Goal: Task Accomplishment & Management: Use online tool/utility

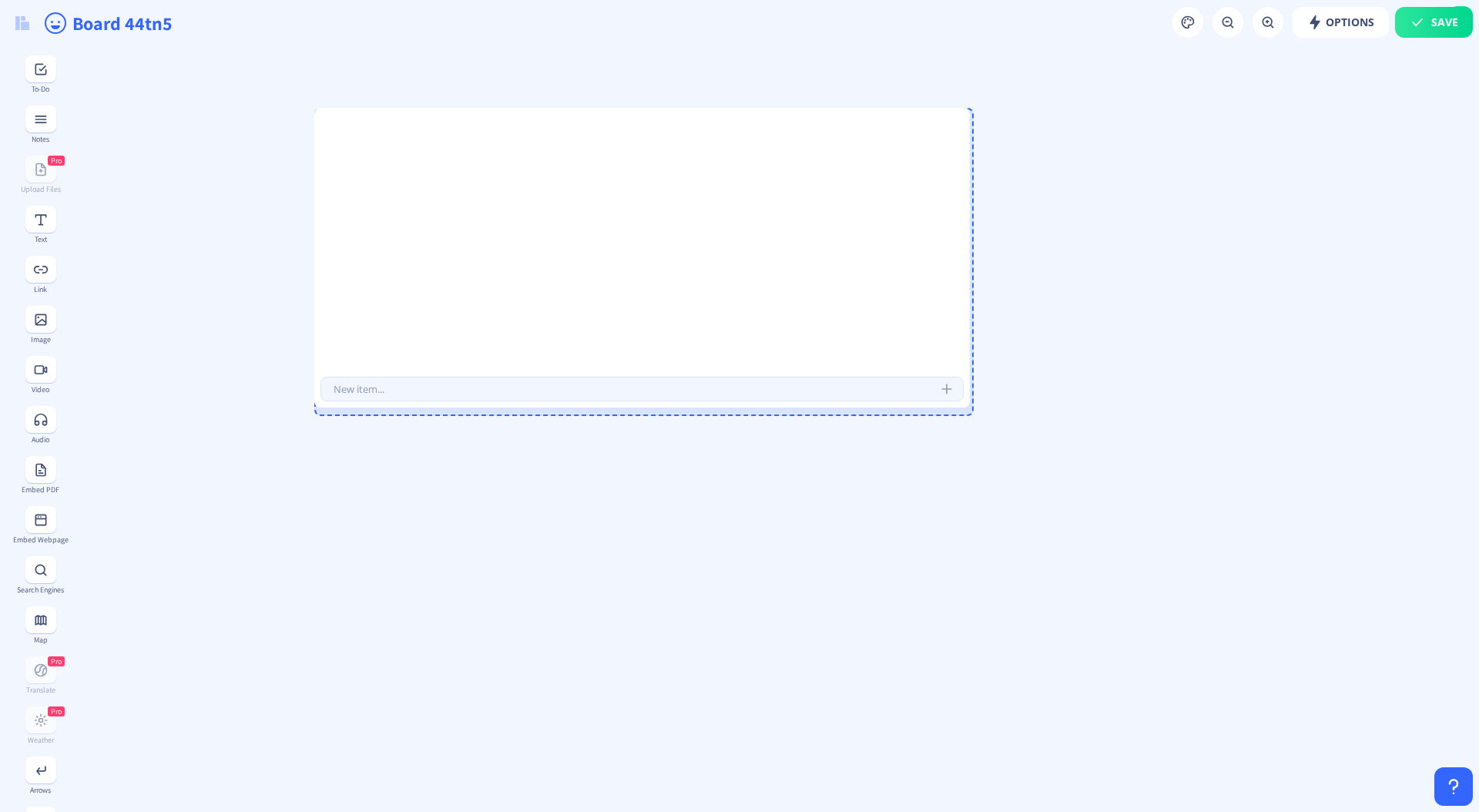
drag, startPoint x: 471, startPoint y: 336, endPoint x: 1155, endPoint y: 435, distance: 691.1
click at [970, 407] on div at bounding box center [965, 404] width 7 height 7
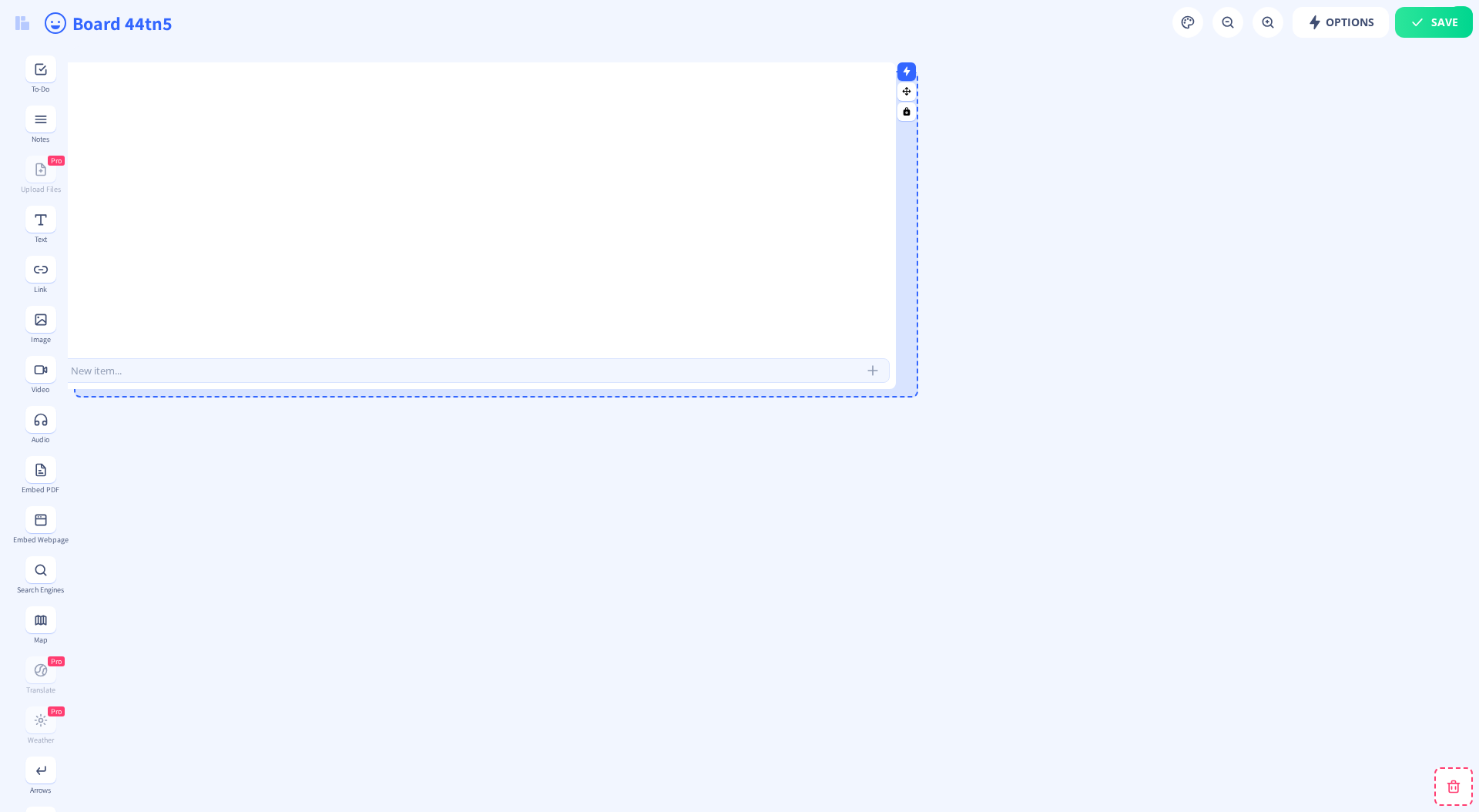
drag, startPoint x: 1150, startPoint y: 427, endPoint x: 955, endPoint y: 436, distance: 195.2
click at [890, 386] on div at bounding box center [875, 370] width 31 height 31
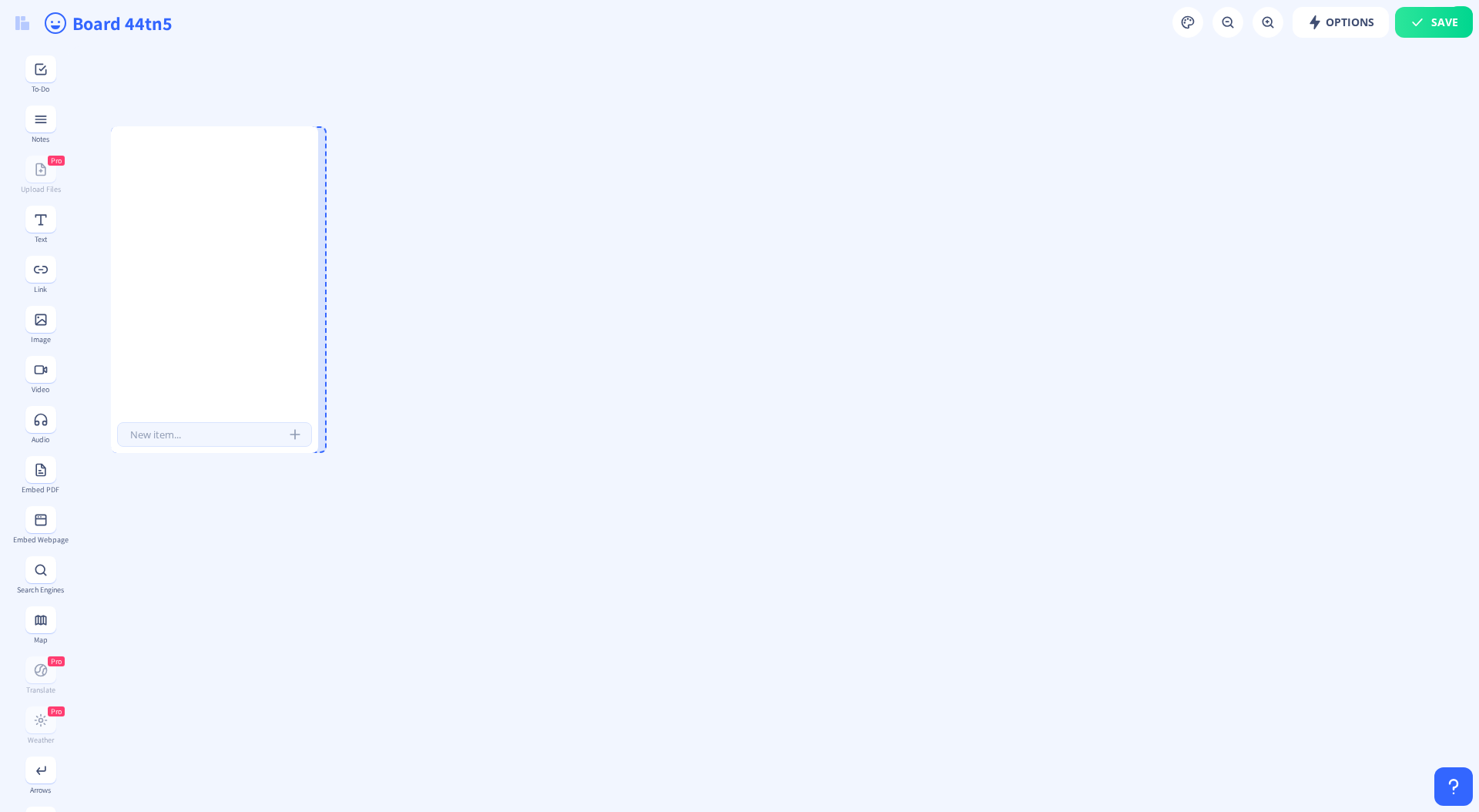
drag, startPoint x: 954, startPoint y: 442, endPoint x: 86, endPoint y: 254, distance: 888.1
click at [318, 380] on div at bounding box center [314, 289] width 7 height 327
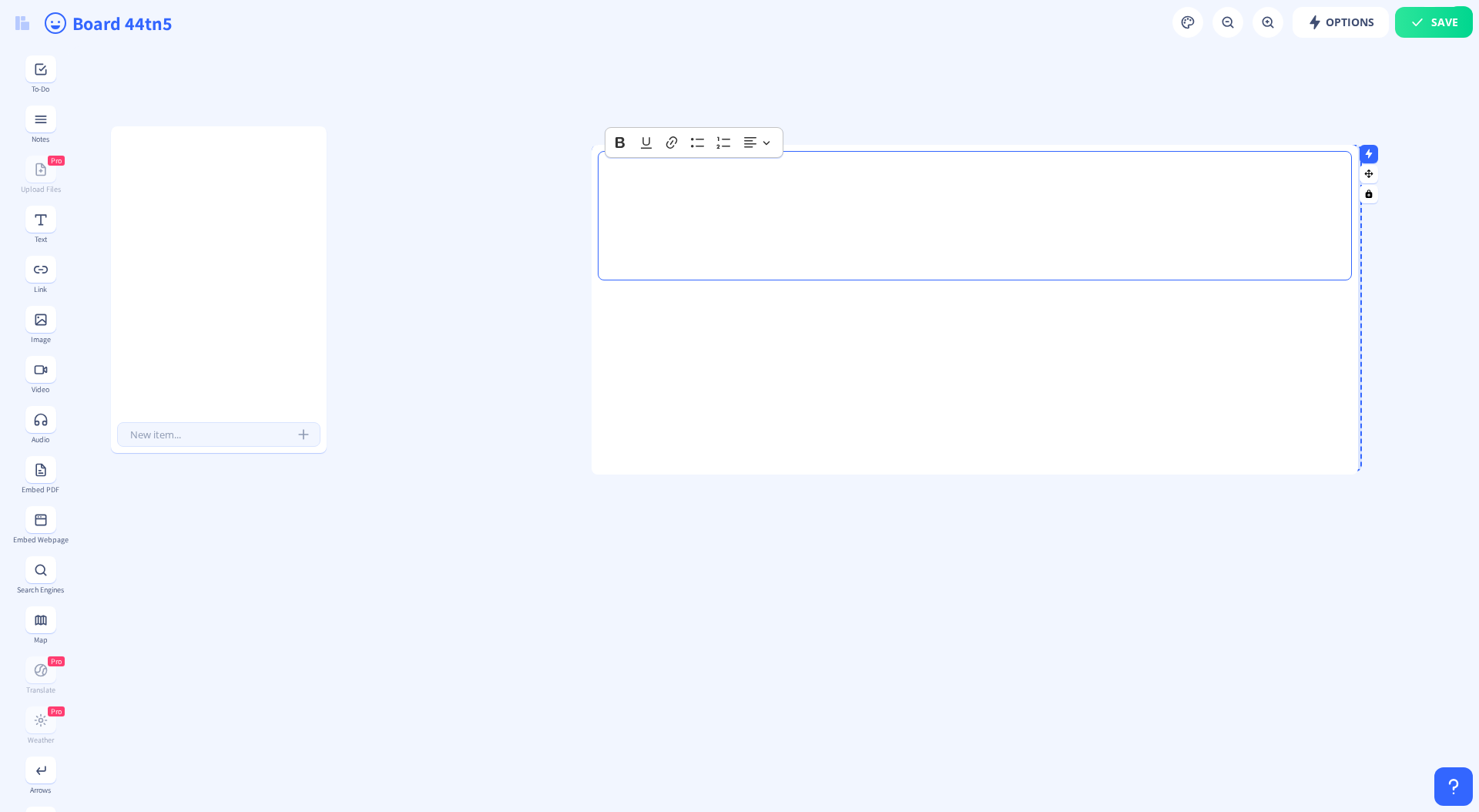
drag, startPoint x: 747, startPoint y: 373, endPoint x: 1354, endPoint y: 468, distance: 614.4
click at [1354, 468] on div at bounding box center [1354, 470] width 7 height 7
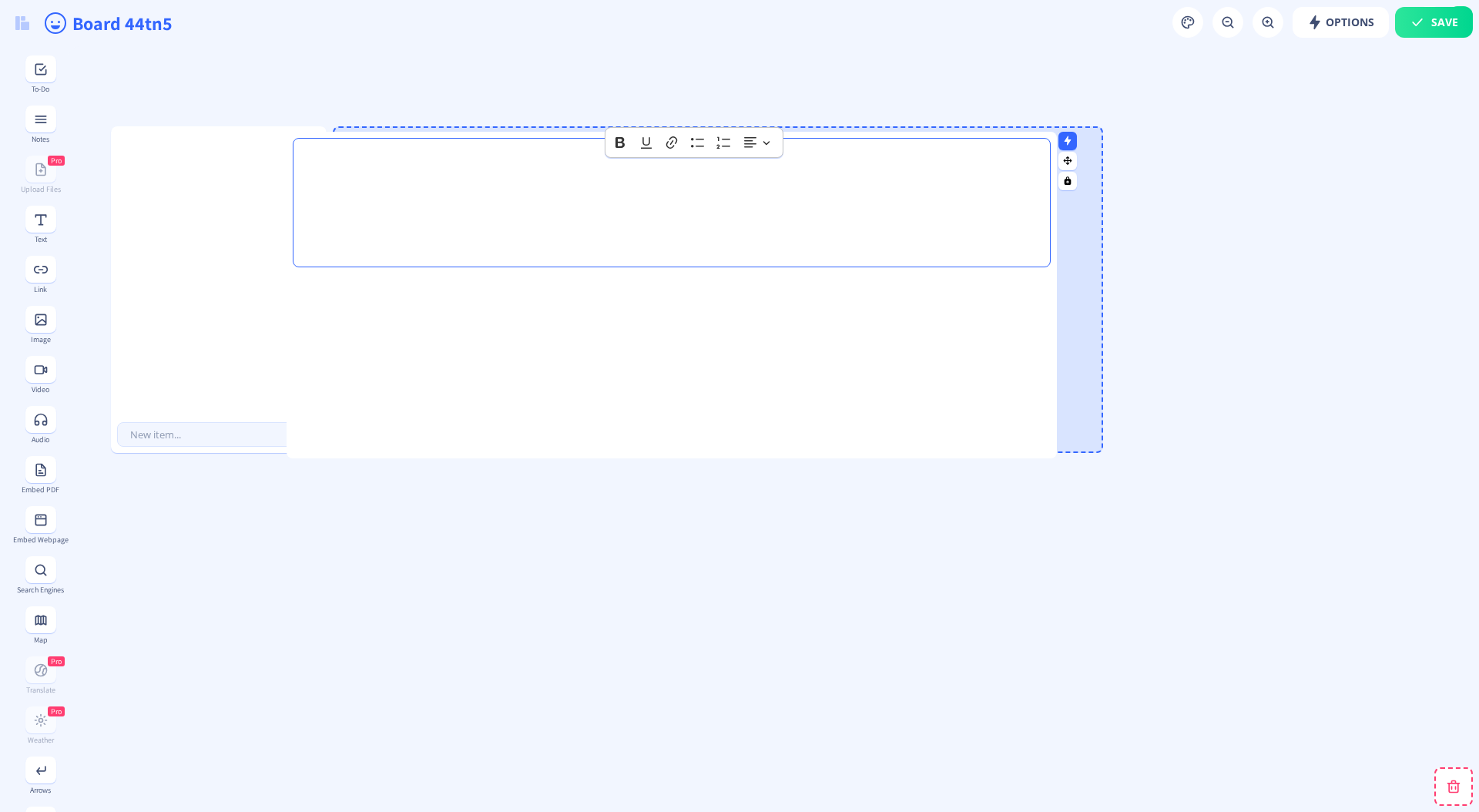
drag, startPoint x: 928, startPoint y: 379, endPoint x: 624, endPoint y: 366, distance: 304.3
click at [624, 366] on div at bounding box center [671, 419] width 770 height 292
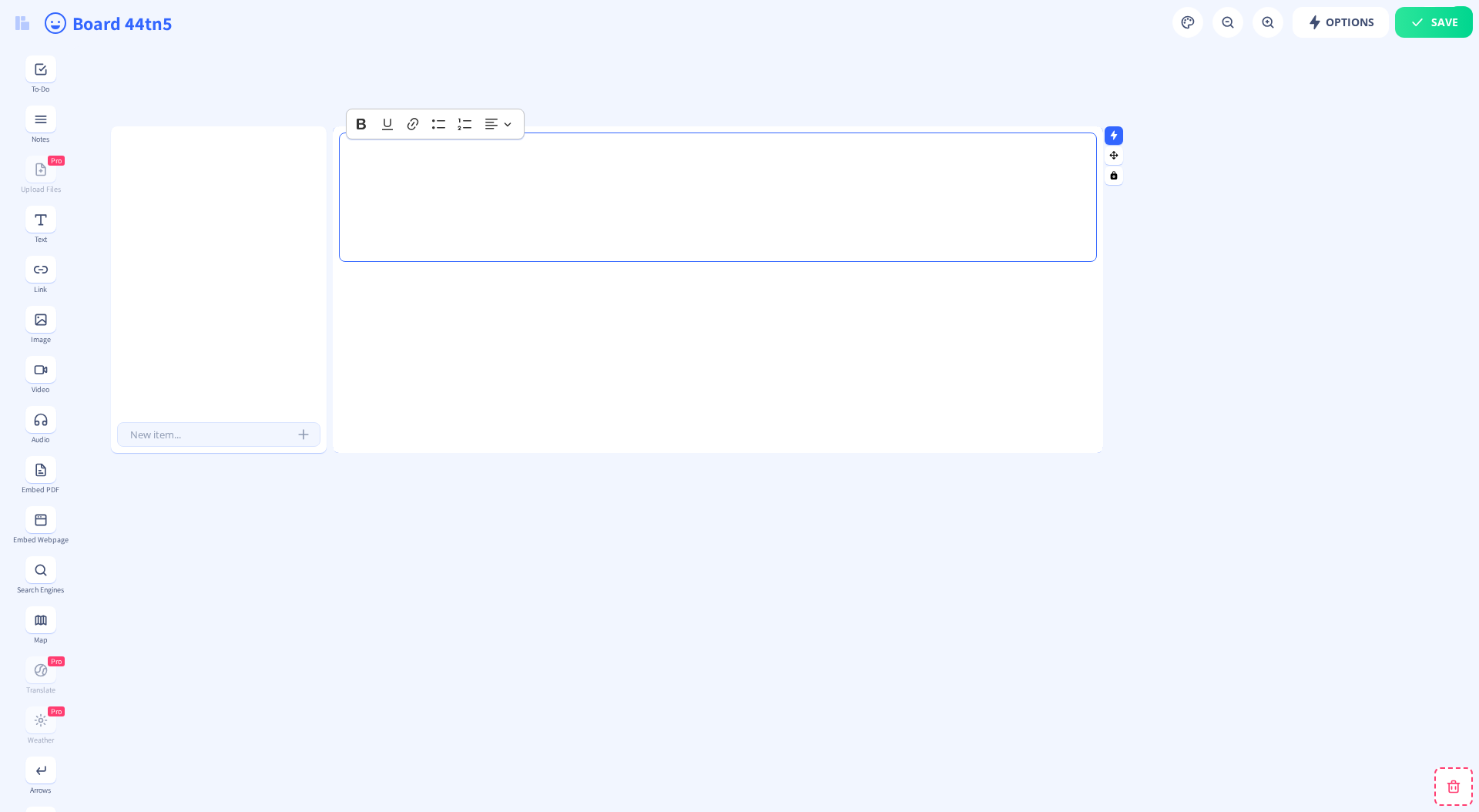
drag, startPoint x: 700, startPoint y: 400, endPoint x: 573, endPoint y: 405, distance: 127.1
click at [573, 405] on div at bounding box center [718, 414] width 770 height 292
drag, startPoint x: 561, startPoint y: 398, endPoint x: 430, endPoint y: 383, distance: 131.9
click at [448, 385] on div at bounding box center [718, 414] width 770 height 292
drag, startPoint x: 239, startPoint y: 334, endPoint x: 393, endPoint y: 328, distance: 154.1
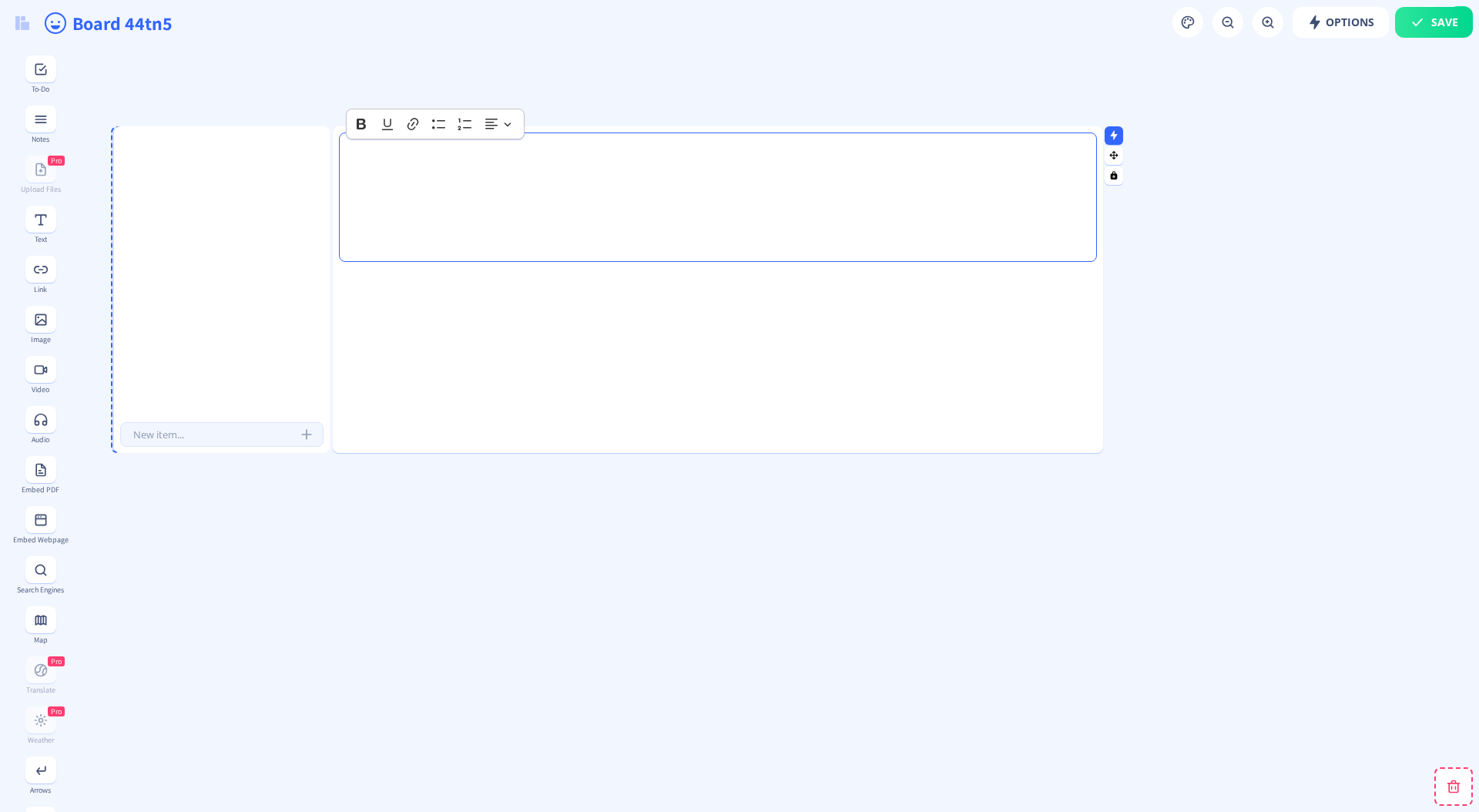
click at [329, 328] on div at bounding box center [222, 279] width 216 height 280
click at [566, 369] on div at bounding box center [718, 414] width 770 height 292
click at [971, 368] on div at bounding box center [718, 335] width 770 height 292
